Goal: Information Seeking & Learning: Learn about a topic

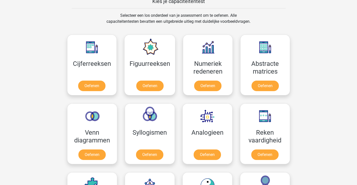
scroll to position [225, 0]
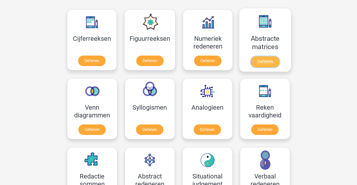
click at [272, 56] on link "Oefenen" at bounding box center [265, 61] width 29 height 11
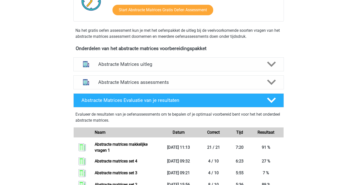
scroll to position [200, 0]
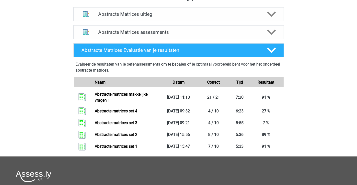
click at [169, 31] on h4 "Abstracte Matrices assessments" at bounding box center [178, 32] width 161 height 6
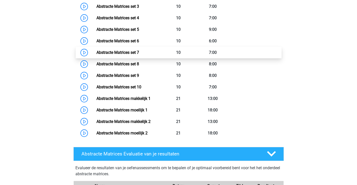
scroll to position [351, 0]
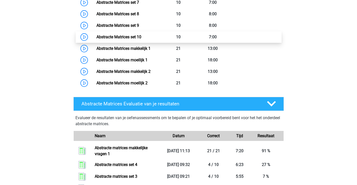
click at [141, 37] on link "Abstracte Matrices set 10" at bounding box center [118, 37] width 45 height 5
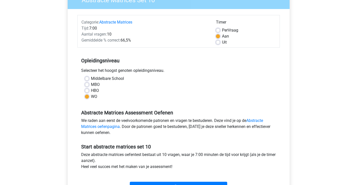
scroll to position [75, 0]
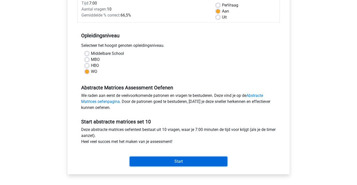
click at [169, 161] on input "Start" at bounding box center [178, 162] width 97 height 10
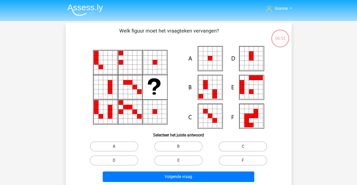
click at [133, 150] on label "A" at bounding box center [114, 147] width 48 height 10
click at [117, 150] on input "A" at bounding box center [115, 148] width 3 height 3
radio input "true"
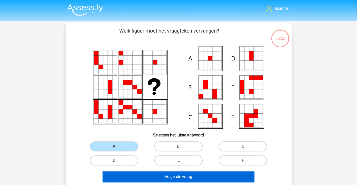
click at [183, 179] on button "Volgende vraag" at bounding box center [179, 177] width 152 height 11
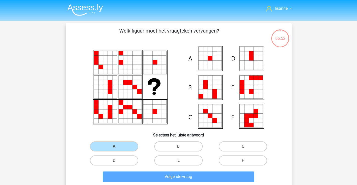
scroll to position [23, 0]
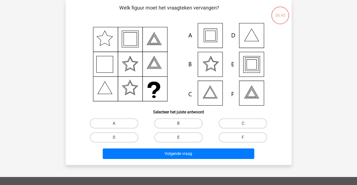
click at [180, 142] on label "E" at bounding box center [178, 138] width 48 height 10
click at [180, 141] on input "E" at bounding box center [179, 139] width 3 height 3
radio input "true"
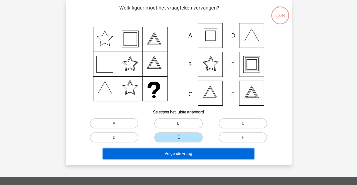
click at [192, 156] on button "Volgende vraag" at bounding box center [179, 154] width 152 height 11
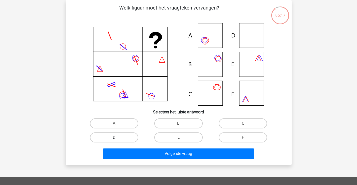
click at [130, 137] on label "D" at bounding box center [114, 138] width 48 height 10
click at [117, 138] on input "D" at bounding box center [115, 139] width 3 height 3
radio input "true"
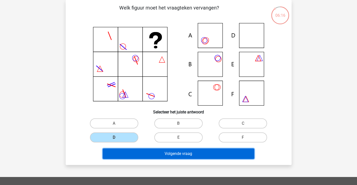
click at [189, 152] on button "Volgende vraag" at bounding box center [179, 154] width 152 height 11
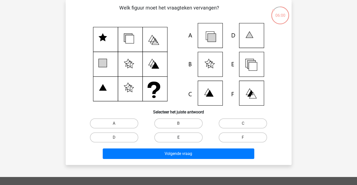
click at [178, 139] on label "E" at bounding box center [178, 138] width 48 height 10
click at [178, 139] on input "E" at bounding box center [179, 139] width 3 height 3
radio input "true"
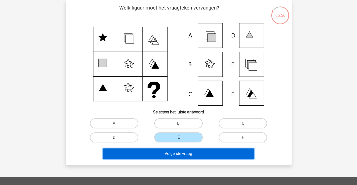
click at [203, 154] on button "Volgende vraag" at bounding box center [179, 154] width 152 height 11
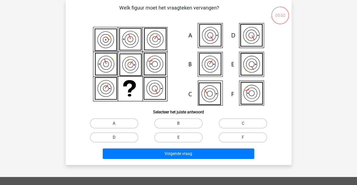
click at [130, 139] on label "D" at bounding box center [114, 138] width 48 height 10
click at [117, 139] on input "D" at bounding box center [115, 139] width 3 height 3
radio input "true"
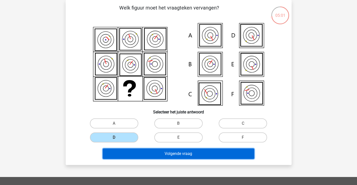
click at [182, 152] on button "Volgende vraag" at bounding box center [179, 154] width 152 height 11
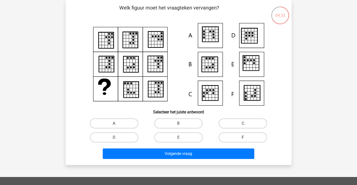
click at [236, 140] on label "F" at bounding box center [243, 138] width 48 height 10
click at [243, 140] on input "F" at bounding box center [244, 139] width 3 height 3
radio input "true"
click at [227, 147] on div "Volgende vraag" at bounding box center [179, 153] width 210 height 17
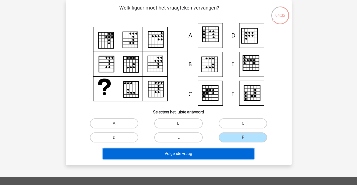
click at [223, 153] on button "Volgende vraag" at bounding box center [179, 154] width 152 height 11
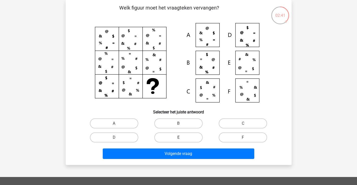
click at [191, 138] on label "E" at bounding box center [178, 138] width 48 height 10
click at [182, 138] on input "E" at bounding box center [179, 139] width 3 height 3
radio input "true"
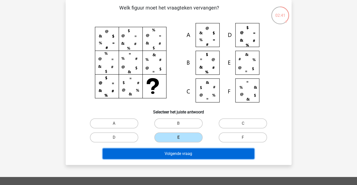
click at [193, 151] on button "Volgende vraag" at bounding box center [179, 154] width 152 height 11
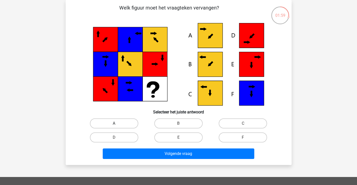
click at [127, 123] on label "A" at bounding box center [114, 124] width 48 height 10
click at [117, 124] on input "A" at bounding box center [115, 125] width 3 height 3
radio input "true"
click at [167, 148] on div "Volgende vraag" at bounding box center [179, 153] width 210 height 17
click at [205, 148] on div "Volgende vraag" at bounding box center [179, 153] width 210 height 17
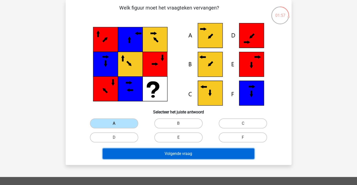
click at [205, 152] on button "Volgende vraag" at bounding box center [179, 154] width 152 height 11
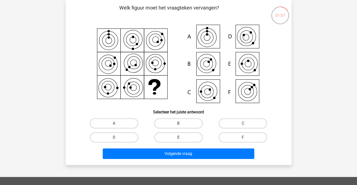
click at [182, 134] on label "E" at bounding box center [178, 138] width 48 height 10
click at [182, 138] on input "E" at bounding box center [179, 139] width 3 height 3
radio input "true"
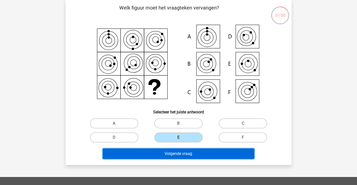
click at [193, 159] on button "Volgende vraag" at bounding box center [179, 154] width 152 height 11
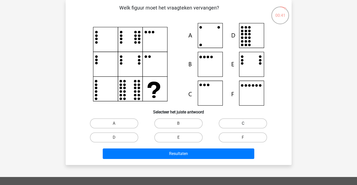
click at [232, 121] on label "C" at bounding box center [243, 124] width 48 height 10
click at [243, 124] on input "C" at bounding box center [244, 125] width 3 height 3
radio input "true"
click at [125, 140] on label "D" at bounding box center [114, 138] width 48 height 10
click at [117, 140] on input "D" at bounding box center [115, 139] width 3 height 3
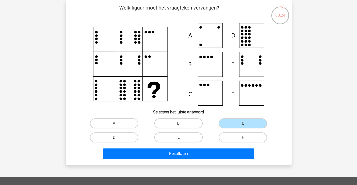
radio input "true"
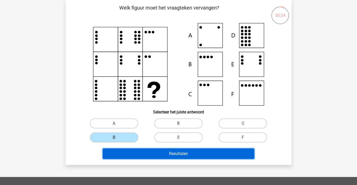
click at [185, 156] on button "Resultaten" at bounding box center [179, 154] width 152 height 11
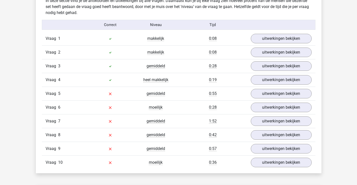
scroll to position [326, 0]
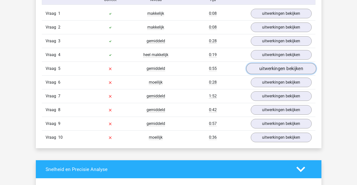
click at [261, 69] on link "uitwerkingen bekijken" at bounding box center [281, 68] width 70 height 11
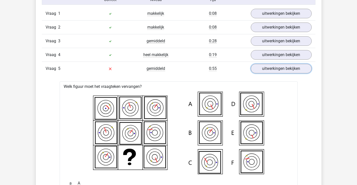
scroll to position [301, 0]
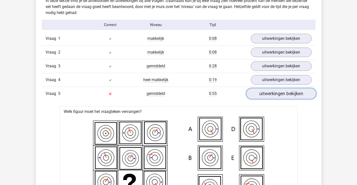
click at [268, 93] on link "uitwerkingen bekijken" at bounding box center [281, 93] width 70 height 11
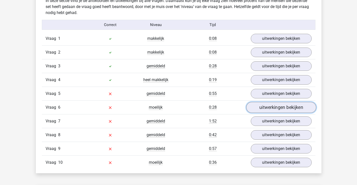
click at [258, 108] on link "uitwerkingen bekijken" at bounding box center [281, 107] width 70 height 11
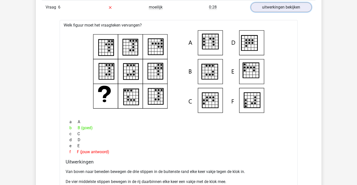
scroll to position [426, 0]
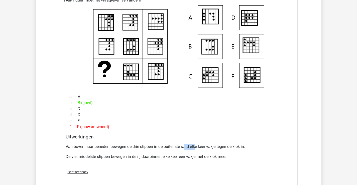
drag, startPoint x: 184, startPoint y: 144, endPoint x: 196, endPoint y: 146, distance: 11.5
click at [196, 146] on p "Van boven naar beneden bewegen de drie stippen in de buitenste rand elke keer v…" at bounding box center [179, 147] width 226 height 6
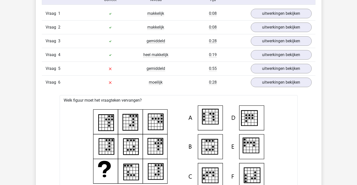
scroll to position [301, 0]
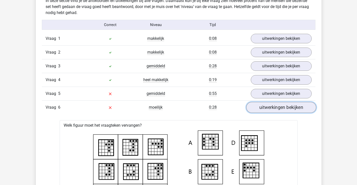
click at [282, 110] on link "uitwerkingen bekijken" at bounding box center [281, 107] width 70 height 11
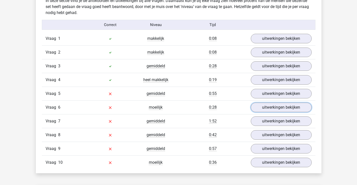
scroll to position [326, 0]
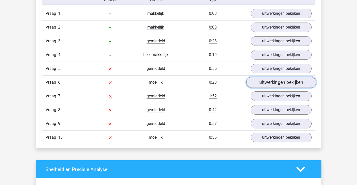
click at [260, 81] on link "uitwerkingen bekijken" at bounding box center [281, 82] width 70 height 11
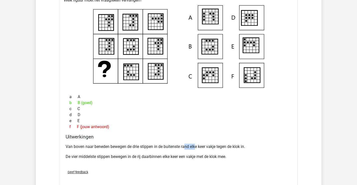
scroll to position [451, 0]
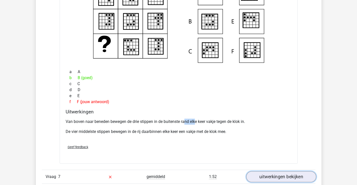
click at [283, 175] on link "uitwerkingen bekijken" at bounding box center [281, 177] width 70 height 11
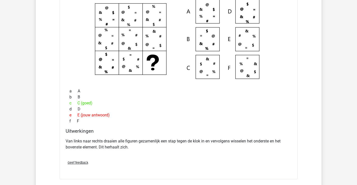
scroll to position [626, 0]
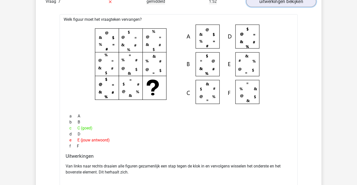
click at [270, 4] on link "uitwerkingen bekijken" at bounding box center [281, 1] width 70 height 11
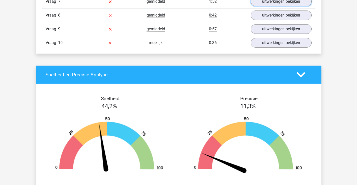
scroll to position [551, 0]
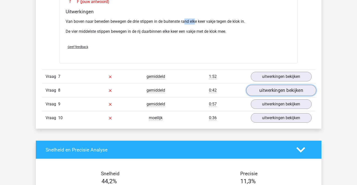
click at [263, 91] on link "uitwerkingen bekijken" at bounding box center [281, 90] width 70 height 11
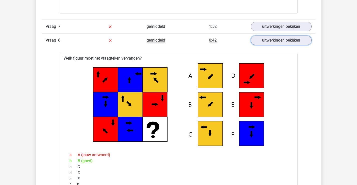
scroll to position [576, 0]
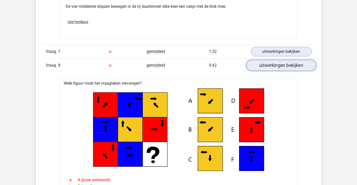
click at [267, 66] on link "uitwerkingen bekijken" at bounding box center [281, 65] width 70 height 11
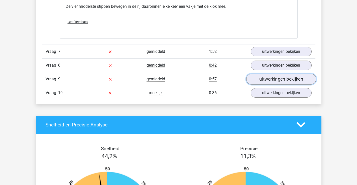
click at [271, 81] on link "uitwerkingen bekijken" at bounding box center [281, 79] width 70 height 11
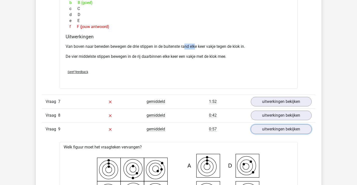
scroll to position [501, 0]
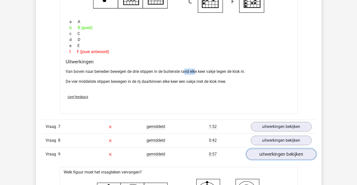
click at [263, 158] on link "uitwerkingen bekijken" at bounding box center [281, 154] width 70 height 11
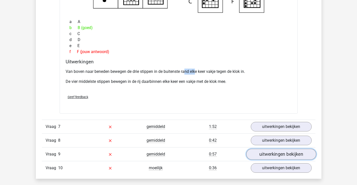
scroll to position [526, 0]
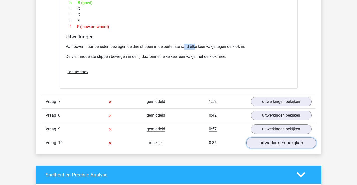
click at [268, 145] on link "uitwerkingen bekijken" at bounding box center [281, 143] width 70 height 11
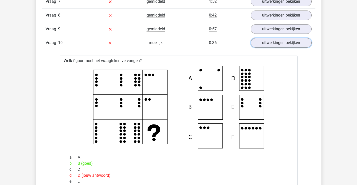
scroll to position [601, 0]
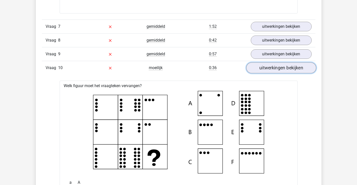
click at [278, 71] on link "uitwerkingen bekijken" at bounding box center [281, 68] width 70 height 11
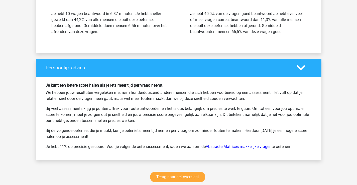
scroll to position [777, 0]
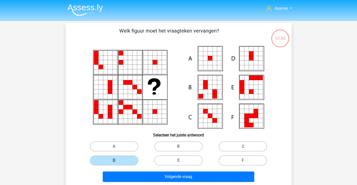
scroll to position [23, 0]
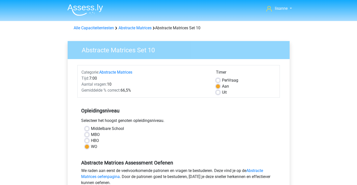
scroll to position [75, 0]
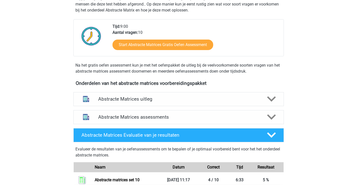
scroll to position [90, 0]
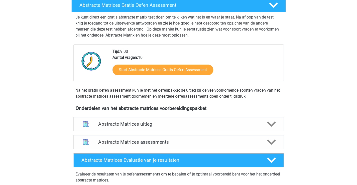
click at [173, 139] on h4 "Abstracte Matrices assessments" at bounding box center [178, 142] width 161 height 6
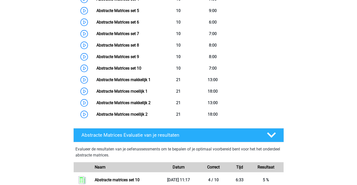
scroll to position [294, 0]
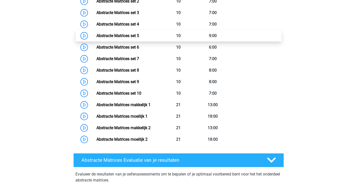
click at [135, 38] on link "Abstracte Matrices set 5" at bounding box center [117, 35] width 43 height 5
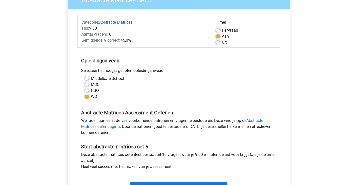
scroll to position [125, 0]
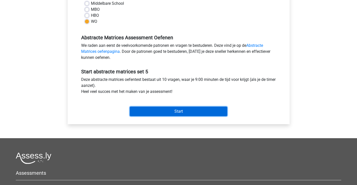
click at [193, 113] on input "Start" at bounding box center [178, 112] width 97 height 10
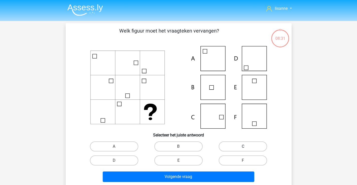
click at [237, 144] on label "C" at bounding box center [243, 147] width 48 height 10
click at [243, 147] on input "C" at bounding box center [244, 148] width 3 height 3
radio input "true"
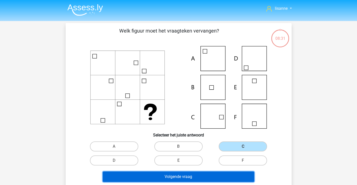
click at [210, 173] on button "Volgende vraag" at bounding box center [179, 177] width 152 height 11
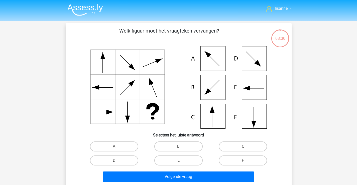
scroll to position [23, 0]
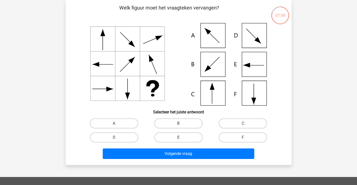
click at [183, 136] on label "E" at bounding box center [178, 138] width 48 height 10
click at [182, 138] on input "E" at bounding box center [179, 139] width 3 height 3
radio input "true"
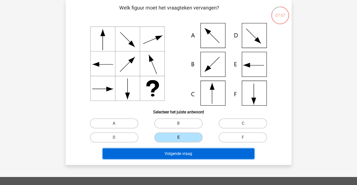
click at [182, 152] on button "Volgende vraag" at bounding box center [179, 154] width 152 height 11
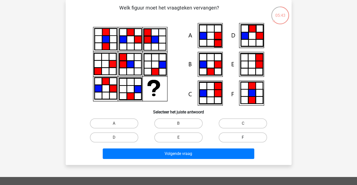
click at [232, 136] on label "F" at bounding box center [243, 138] width 48 height 10
click at [243, 138] on input "F" at bounding box center [244, 139] width 3 height 3
radio input "true"
click at [223, 146] on div "Volgende vraag" at bounding box center [179, 153] width 210 height 17
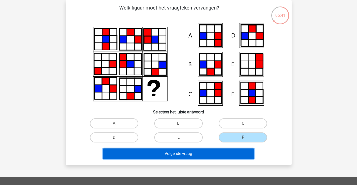
click at [194, 152] on button "Volgende vraag" at bounding box center [179, 154] width 152 height 11
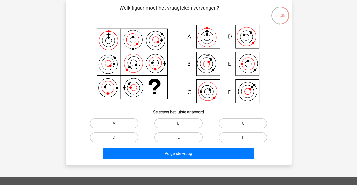
click at [230, 126] on label "C" at bounding box center [243, 124] width 48 height 10
click at [243, 126] on input "C" at bounding box center [244, 125] width 3 height 3
radio input "true"
click at [220, 147] on div "Volgende vraag" at bounding box center [179, 153] width 210 height 17
click at [210, 145] on div "Welk figuur moet het vraagteken vervangen?" at bounding box center [179, 82] width 222 height 157
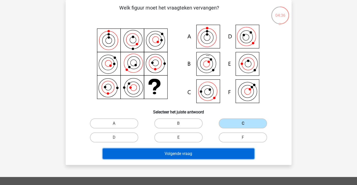
click at [207, 151] on button "Volgende vraag" at bounding box center [179, 154] width 152 height 11
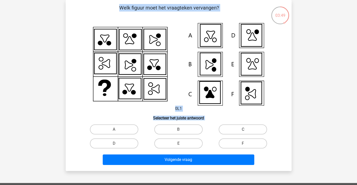
click at [232, 130] on label "C" at bounding box center [243, 130] width 48 height 10
click at [243, 130] on input "C" at bounding box center [244, 131] width 3 height 3
radio input "true"
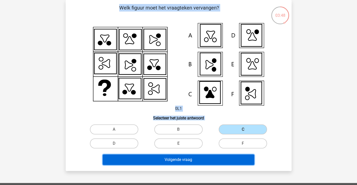
click at [203, 156] on button "Volgende vraag" at bounding box center [179, 160] width 152 height 11
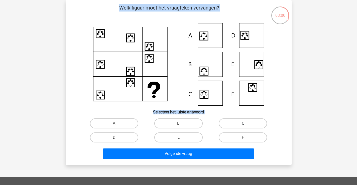
click at [229, 124] on label "C" at bounding box center [243, 124] width 48 height 10
click at [243, 124] on input "C" at bounding box center [244, 125] width 3 height 3
radio input "true"
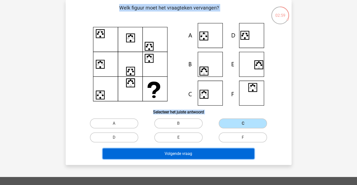
click at [194, 153] on button "Volgende vraag" at bounding box center [179, 154] width 152 height 11
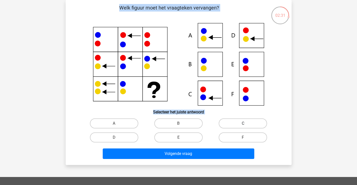
click at [226, 120] on label "C" at bounding box center [243, 124] width 48 height 10
click at [243, 124] on input "C" at bounding box center [244, 125] width 3 height 3
radio input "true"
click at [190, 141] on label "E" at bounding box center [178, 138] width 48 height 10
click at [182, 141] on input "E" at bounding box center [179, 139] width 3 height 3
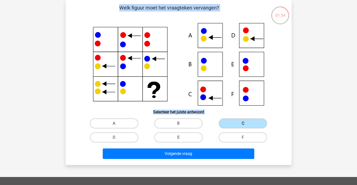
radio input "true"
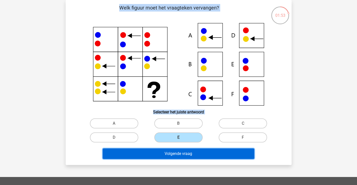
click at [210, 153] on button "Volgende vraag" at bounding box center [179, 154] width 152 height 11
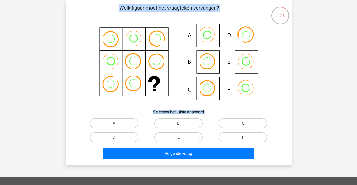
click at [233, 125] on label "C" at bounding box center [243, 124] width 48 height 10
click at [243, 125] on input "C" at bounding box center [244, 125] width 3 height 3
radio input "true"
click at [127, 121] on label "A" at bounding box center [114, 124] width 48 height 10
click at [117, 124] on input "A" at bounding box center [115, 125] width 3 height 3
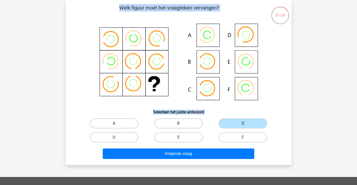
radio input "true"
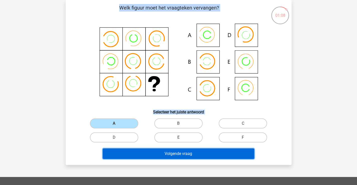
click at [159, 156] on button "Volgende vraag" at bounding box center [179, 154] width 152 height 11
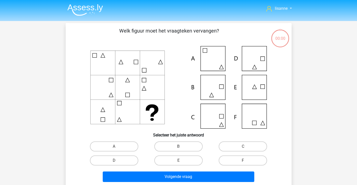
scroll to position [23, 0]
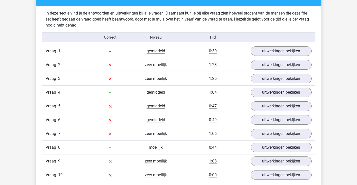
scroll to position [326, 0]
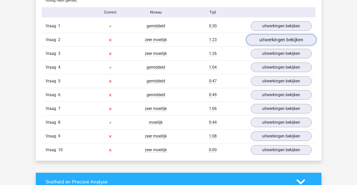
click at [270, 41] on link "uitwerkingen bekijken" at bounding box center [281, 39] width 70 height 11
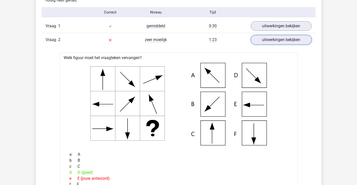
scroll to position [376, 0]
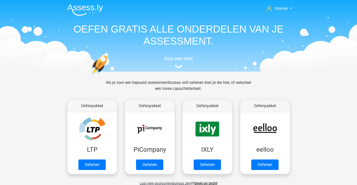
scroll to position [225, 0]
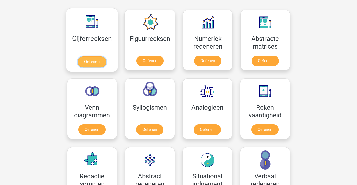
click at [98, 56] on link "Oefenen" at bounding box center [92, 61] width 29 height 11
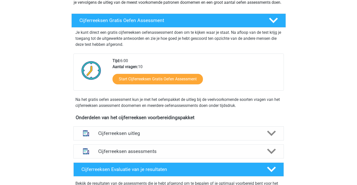
scroll to position [100, 0]
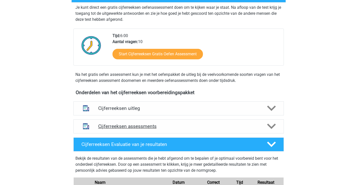
click at [183, 129] on h4 "Cijferreeksen assessments" at bounding box center [178, 127] width 161 height 6
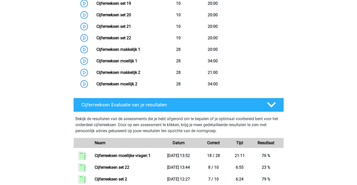
scroll to position [451, 0]
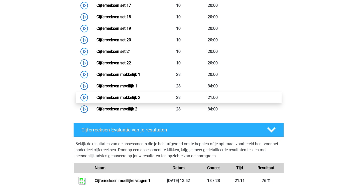
click at [136, 100] on link "Cijferreeksen makkelijk 2" at bounding box center [118, 97] width 44 height 5
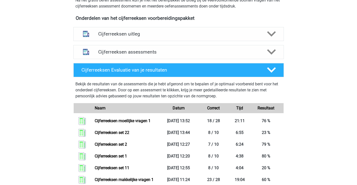
scroll to position [150, 0]
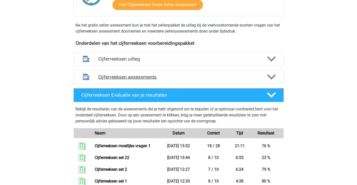
click at [150, 80] on h4 "Cijferreeksen assessments" at bounding box center [178, 77] width 161 height 6
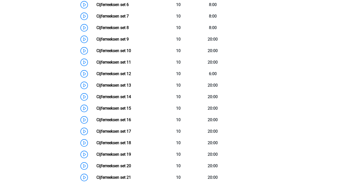
scroll to position [350, 0]
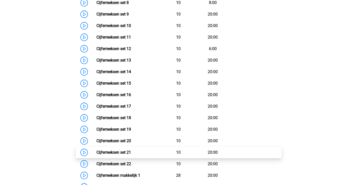
click at [116, 155] on link "Cijferreeksen set 21" at bounding box center [113, 152] width 35 height 5
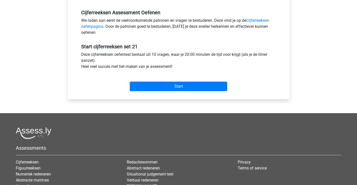
scroll to position [175, 0]
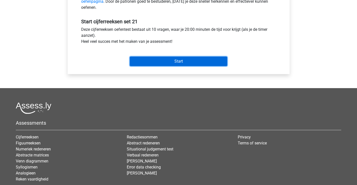
click at [199, 66] on input "Start" at bounding box center [178, 62] width 97 height 10
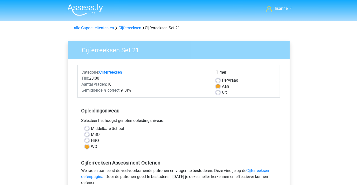
scroll to position [175, 0]
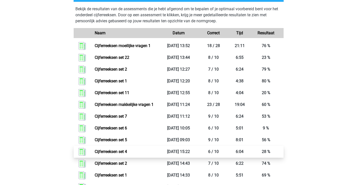
scroll to position [200, 0]
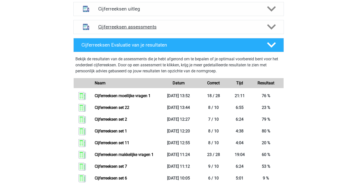
click at [160, 34] on div "Cijferreeksen assessments" at bounding box center [178, 27] width 210 height 14
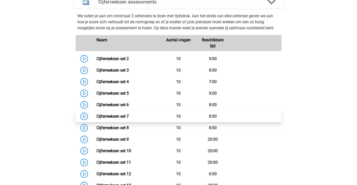
scroll to position [250, 0]
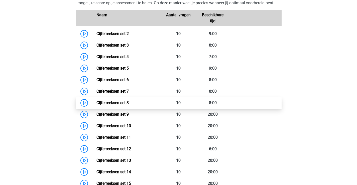
click at [116, 105] on link "Cijferreeksen set 8" at bounding box center [112, 102] width 32 height 5
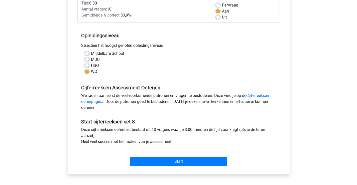
scroll to position [100, 0]
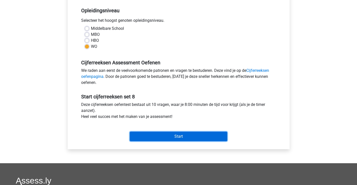
click at [178, 134] on input "Start" at bounding box center [178, 137] width 97 height 10
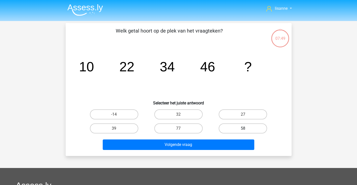
click at [246, 127] on label "58" at bounding box center [243, 129] width 48 height 10
click at [246, 129] on input "58" at bounding box center [244, 130] width 3 height 3
radio input "true"
click at [207, 156] on div "Welk getal hoort op de plek van het vraagteken? image/svg+xml 10 22 34 46 ? Sel…" at bounding box center [179, 89] width 226 height 133
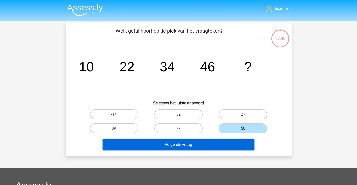
click at [212, 150] on button "Volgende vraag" at bounding box center [179, 145] width 152 height 11
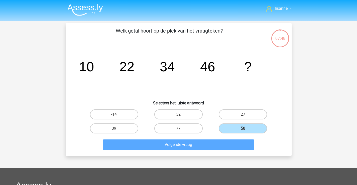
scroll to position [23, 0]
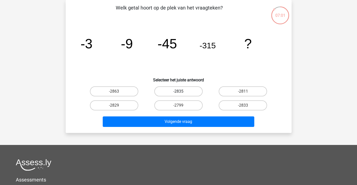
click at [169, 91] on label "-2835" at bounding box center [178, 91] width 48 height 10
click at [178, 91] on input "-2835" at bounding box center [179, 92] width 3 height 3
radio input "true"
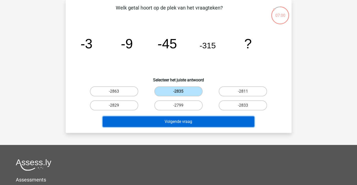
click at [205, 121] on button "Volgende vraag" at bounding box center [179, 121] width 152 height 11
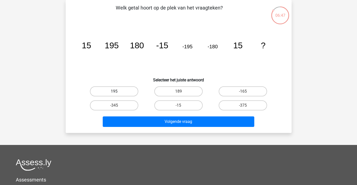
click at [130, 91] on label "195" at bounding box center [114, 91] width 48 height 10
click at [117, 91] on input "195" at bounding box center [115, 92] width 3 height 3
radio input "true"
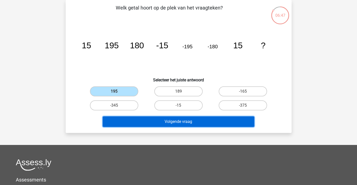
click at [155, 120] on button "Volgende vraag" at bounding box center [179, 121] width 152 height 11
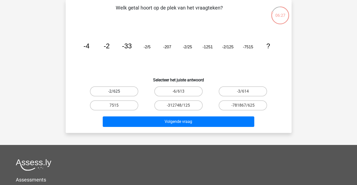
click at [126, 93] on label "-2/625" at bounding box center [114, 91] width 48 height 10
click at [117, 93] on input "-2/625" at bounding box center [115, 92] width 3 height 3
radio input "true"
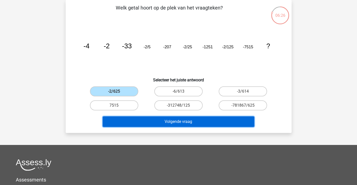
click at [146, 117] on button "Volgende vraag" at bounding box center [179, 121] width 152 height 11
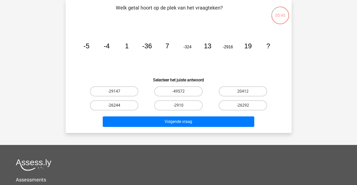
click at [120, 105] on label "-26244" at bounding box center [114, 105] width 48 height 10
click at [117, 105] on input "-26244" at bounding box center [115, 106] width 3 height 3
radio input "true"
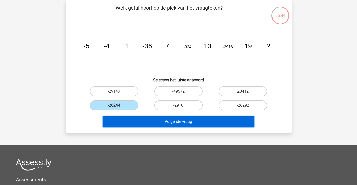
click at [150, 123] on button "Volgende vraag" at bounding box center [179, 121] width 152 height 11
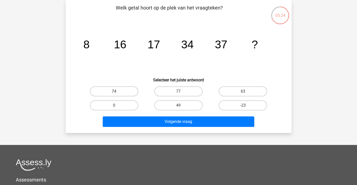
click at [127, 94] on label "74" at bounding box center [114, 91] width 48 height 10
click at [117, 94] on input "74" at bounding box center [115, 92] width 3 height 3
radio input "true"
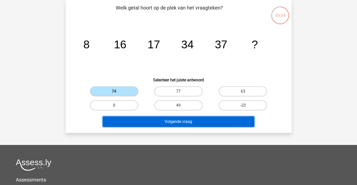
click at [151, 119] on button "Volgende vraag" at bounding box center [179, 121] width 152 height 11
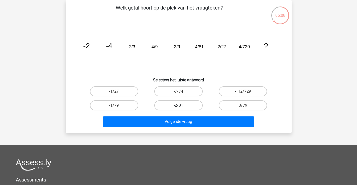
click at [198, 104] on label "-2/81" at bounding box center [178, 105] width 48 height 10
click at [182, 105] on input "-2/81" at bounding box center [179, 106] width 3 height 3
radio input "true"
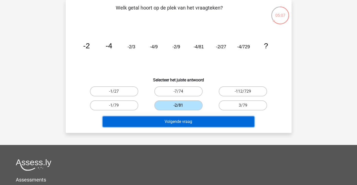
click at [199, 123] on button "Volgende vraag" at bounding box center [179, 121] width 152 height 11
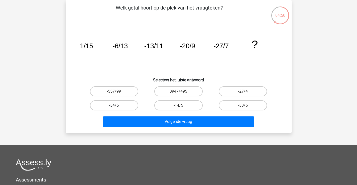
click at [132, 104] on label "-34/5" at bounding box center [114, 105] width 48 height 10
click at [117, 105] on input "-34/5" at bounding box center [115, 106] width 3 height 3
radio input "true"
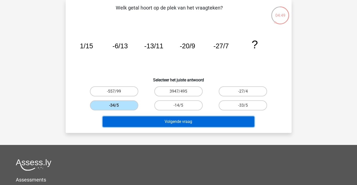
click at [141, 120] on button "Volgende vraag" at bounding box center [179, 121] width 152 height 11
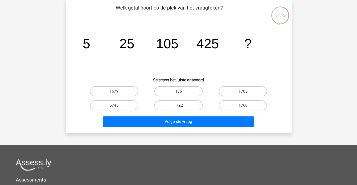
click at [228, 94] on label "1705" at bounding box center [243, 91] width 48 height 10
click at [243, 94] on input "1705" at bounding box center [244, 92] width 3 height 3
radio input "true"
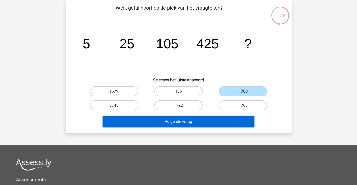
click at [197, 124] on button "Volgende vraag" at bounding box center [179, 121] width 152 height 11
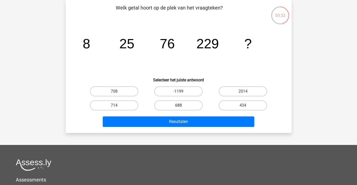
click at [172, 105] on label "688" at bounding box center [178, 105] width 48 height 10
click at [178, 105] on input "688" at bounding box center [179, 106] width 3 height 3
radio input "true"
click at [127, 91] on label "708" at bounding box center [114, 91] width 48 height 10
click at [117, 91] on input "708" at bounding box center [115, 92] width 3 height 3
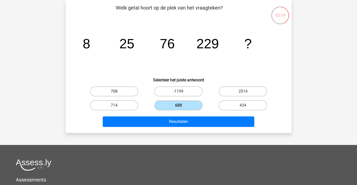
radio input "true"
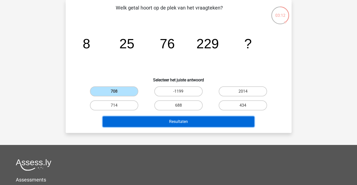
click at [141, 123] on button "Resultaten" at bounding box center [179, 121] width 152 height 11
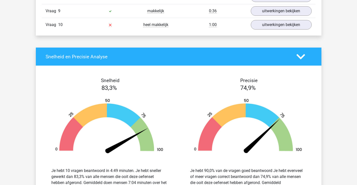
scroll to position [401, 0]
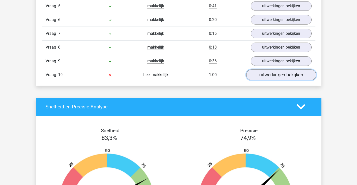
click at [276, 77] on link "uitwerkingen bekijken" at bounding box center [281, 74] width 70 height 11
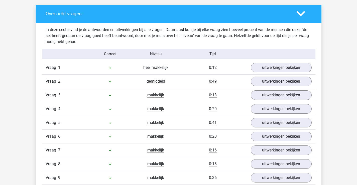
scroll to position [309, 0]
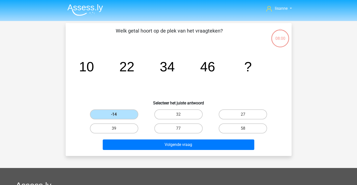
scroll to position [23, 0]
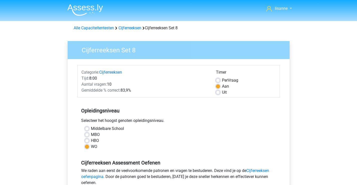
scroll to position [100, 0]
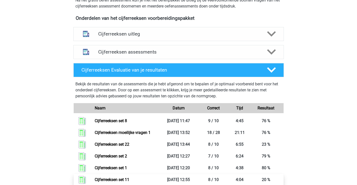
scroll to position [99, 0]
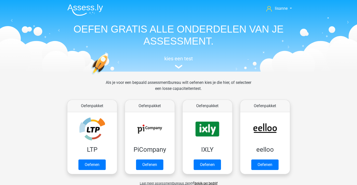
scroll to position [225, 0]
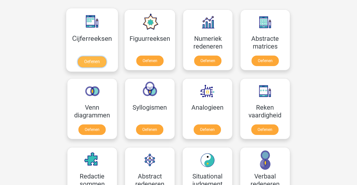
click at [99, 56] on link "Oefenen" at bounding box center [92, 61] width 29 height 11
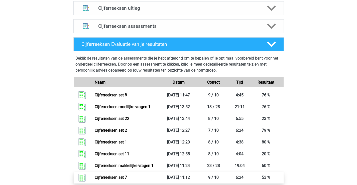
scroll to position [175, 0]
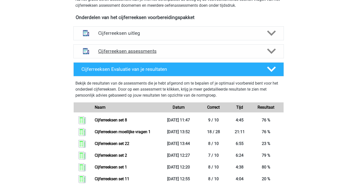
click at [145, 54] on h4 "Cijferreeksen assessments" at bounding box center [178, 51] width 161 height 6
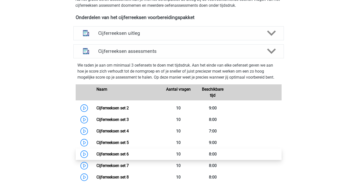
scroll to position [200, 0]
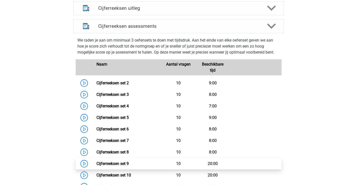
click at [120, 166] on link "Cijferreeksen set 9" at bounding box center [112, 163] width 32 height 5
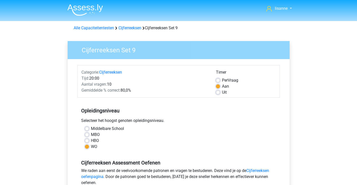
scroll to position [75, 0]
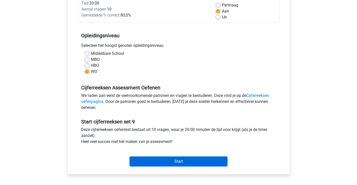
click at [208, 157] on input "Start" at bounding box center [178, 162] width 97 height 10
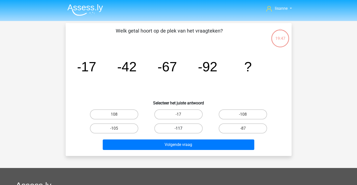
click at [193, 127] on label "-117" at bounding box center [178, 129] width 48 height 10
click at [182, 129] on input "-117" at bounding box center [179, 130] width 3 height 3
radio input "true"
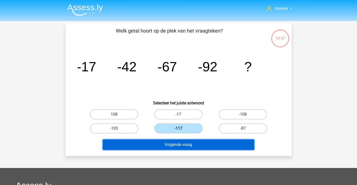
click at [194, 143] on button "Volgende vraag" at bounding box center [179, 145] width 152 height 11
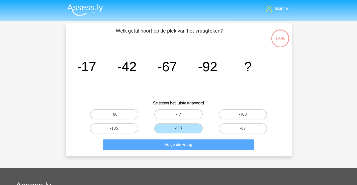
scroll to position [23, 0]
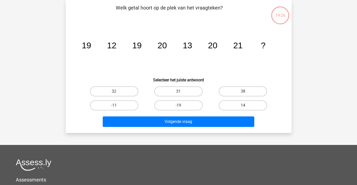
click at [243, 106] on label "14" at bounding box center [243, 105] width 48 height 10
click at [243, 106] on input "14" at bounding box center [244, 106] width 3 height 3
radio input "true"
click at [220, 116] on div "Volgende vraag" at bounding box center [179, 120] width 210 height 17
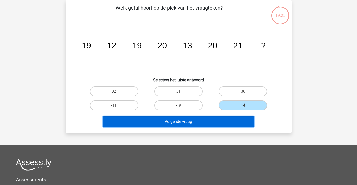
click at [216, 124] on button "Volgende vraag" at bounding box center [179, 121] width 152 height 11
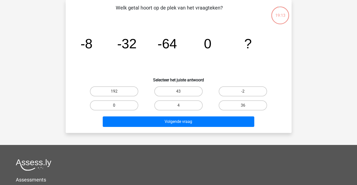
click at [131, 107] on label "0" at bounding box center [114, 105] width 48 height 10
click at [117, 107] on input "0" at bounding box center [115, 106] width 3 height 3
radio input "true"
click at [178, 107] on input "4" at bounding box center [179, 106] width 3 height 3
radio input "true"
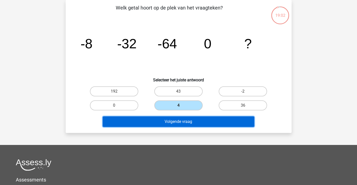
click at [182, 122] on button "Volgende vraag" at bounding box center [179, 121] width 152 height 11
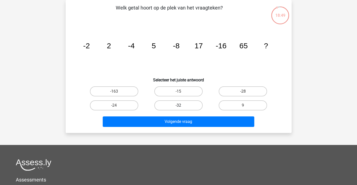
click at [178, 103] on label "-32" at bounding box center [178, 105] width 48 height 10
click at [178, 105] on input "-32" at bounding box center [179, 106] width 3 height 3
radio input "true"
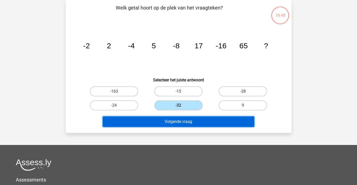
click at [190, 121] on button "Volgende vraag" at bounding box center [179, 121] width 152 height 11
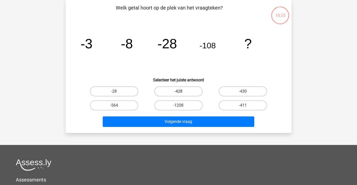
click at [173, 93] on label "-428" at bounding box center [178, 91] width 48 height 10
click at [178, 93] on input "-428" at bounding box center [179, 92] width 3 height 3
radio input "true"
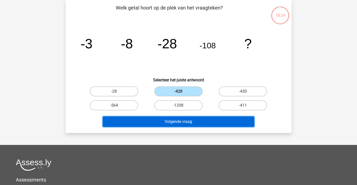
click at [168, 121] on button "Volgende vraag" at bounding box center [179, 121] width 152 height 11
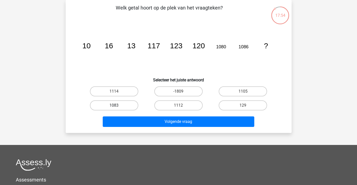
click at [126, 106] on label "1083" at bounding box center [114, 105] width 48 height 10
click at [117, 106] on input "1083" at bounding box center [115, 106] width 3 height 3
radio input "true"
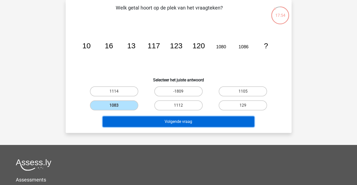
click at [138, 120] on button "Volgende vraag" at bounding box center [179, 121] width 152 height 11
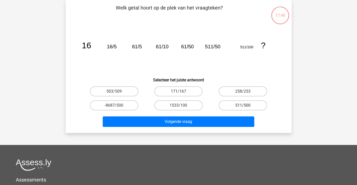
click at [239, 106] on label "511/500" at bounding box center [243, 105] width 48 height 10
click at [243, 106] on input "511/500" at bounding box center [244, 106] width 3 height 3
radio input "true"
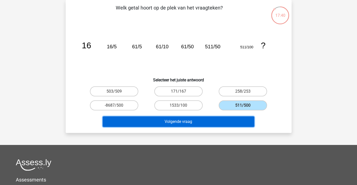
click at [220, 123] on button "Volgende vraag" at bounding box center [179, 121] width 152 height 11
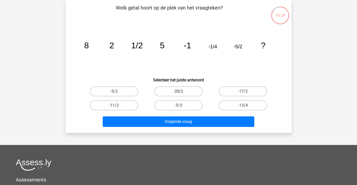
click at [195, 90] on label "-35/2" at bounding box center [178, 91] width 48 height 10
click at [182, 91] on input "-35/2" at bounding box center [179, 92] width 3 height 3
radio input "true"
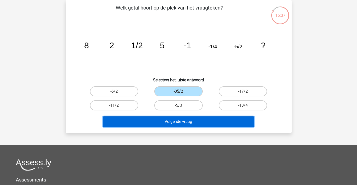
click at [191, 121] on button "Volgende vraag" at bounding box center [179, 121] width 152 height 11
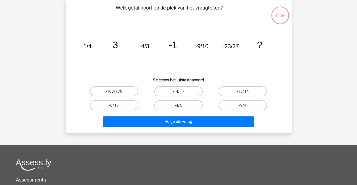
click at [134, 92] on label "-183/170" at bounding box center [114, 91] width 48 height 10
click at [117, 92] on input "-183/170" at bounding box center [115, 92] width 3 height 3
radio input "true"
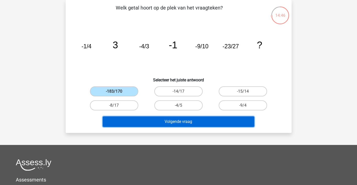
click at [202, 122] on button "Volgende vraag" at bounding box center [179, 121] width 152 height 11
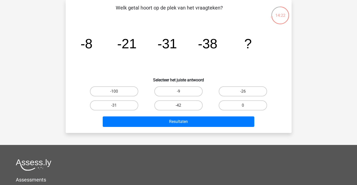
click at [171, 106] on label "-42" at bounding box center [178, 105] width 48 height 10
click at [178, 106] on input "-42" at bounding box center [179, 106] width 3 height 3
radio input "true"
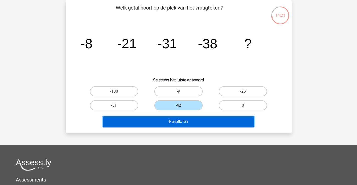
click at [168, 123] on button "Resultaten" at bounding box center [179, 121] width 152 height 11
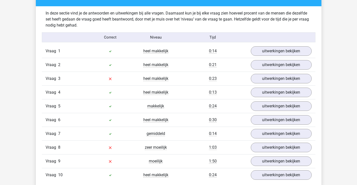
scroll to position [326, 0]
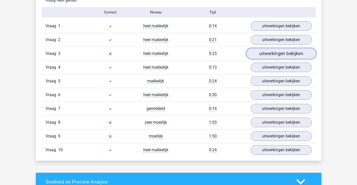
click at [260, 55] on link "uitwerkingen bekijken" at bounding box center [281, 53] width 70 height 11
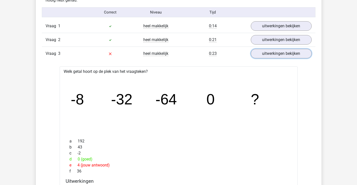
scroll to position [376, 0]
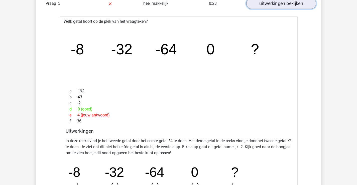
click at [281, 4] on link "uitwerkingen bekijken" at bounding box center [281, 3] width 70 height 11
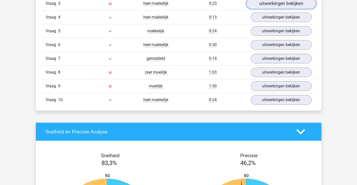
click at [281, 4] on link "uitwerkingen bekijken" at bounding box center [281, 3] width 70 height 11
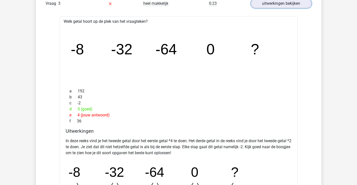
scroll to position [351, 0]
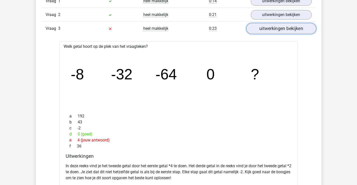
click at [278, 31] on link "uitwerkingen bekijken" at bounding box center [281, 28] width 70 height 11
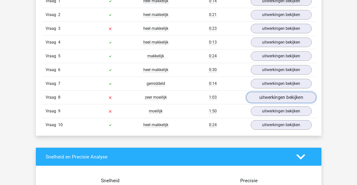
click at [265, 96] on link "uitwerkingen bekijken" at bounding box center [281, 97] width 70 height 11
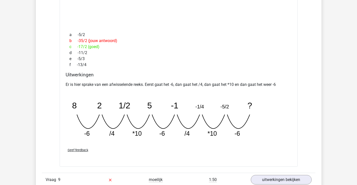
scroll to position [576, 0]
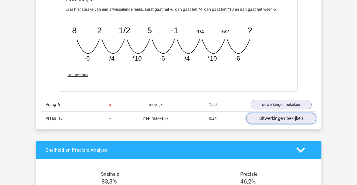
click at [268, 119] on link "uitwerkingen bekijken" at bounding box center [281, 118] width 70 height 11
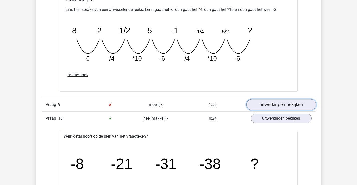
click at [265, 108] on link "uitwerkingen bekijken" at bounding box center [281, 104] width 70 height 11
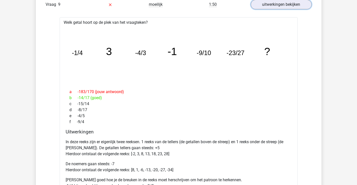
scroll to position [701, 0]
